Goal: Navigation & Orientation: Find specific page/section

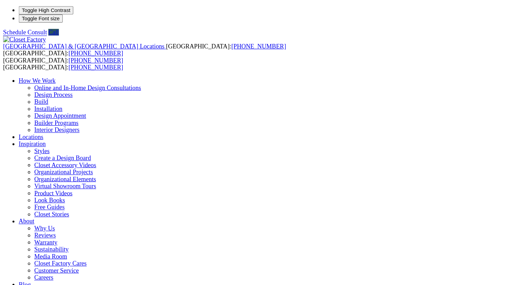
click at [64, 80] on link "Design Process" at bounding box center [47, 83] width 34 height 6
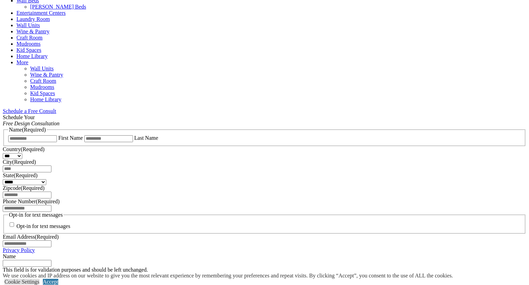
scroll to position [357, 0]
